Goal: Information Seeking & Learning: Find specific fact

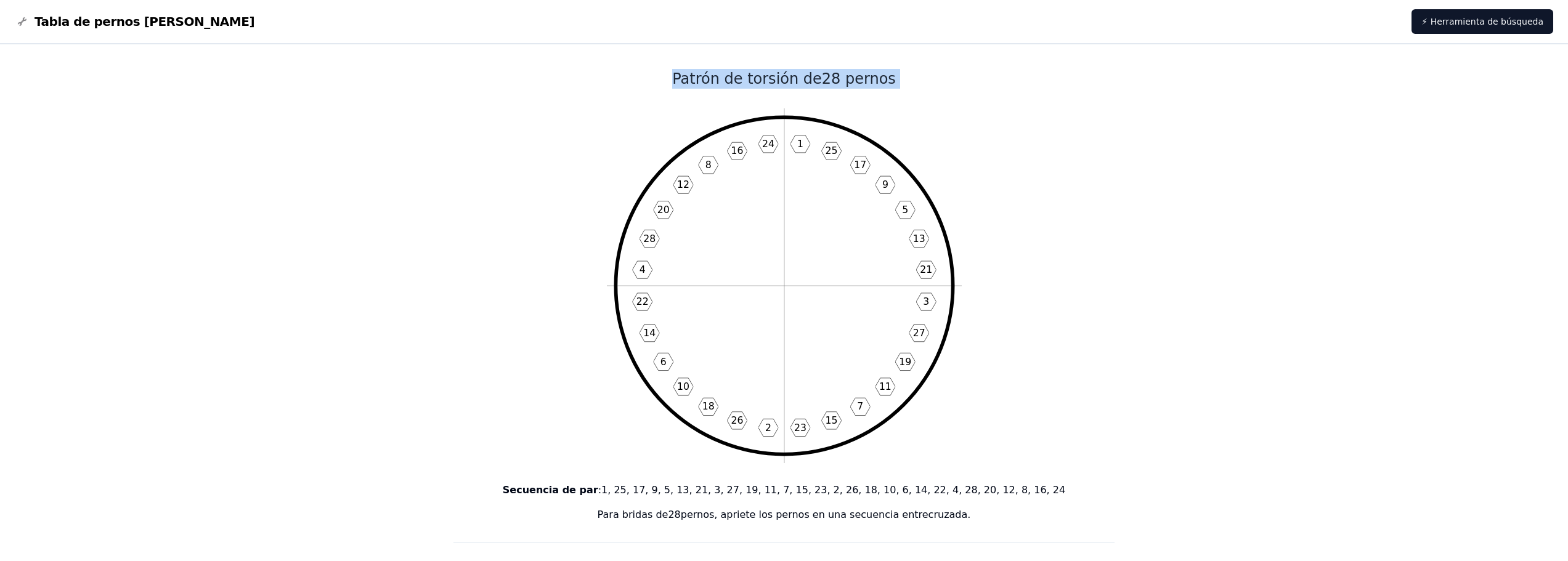
click at [932, 85] on h1 "Patrón de torsión de 28 pernos" at bounding box center [784, 78] width 662 height 19
click at [927, 85] on h1 "Patrón de torsión de 28 pernos" at bounding box center [784, 78] width 662 height 19
